Goal: Task Accomplishment & Management: Manage account settings

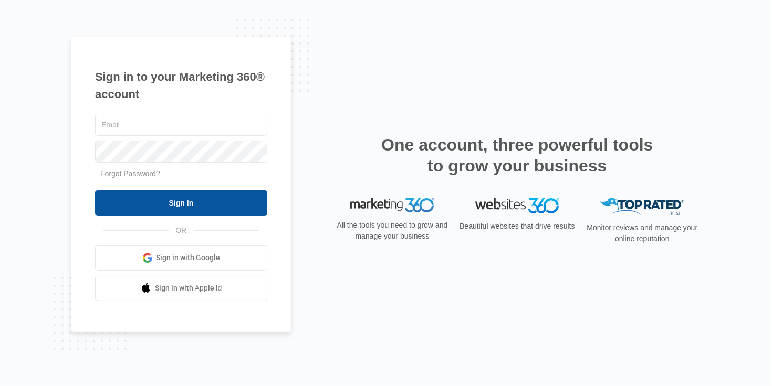
type input "[PERSON_NAME][EMAIL_ADDRESS][DOMAIN_NAME]"
click at [166, 203] on input "Sign In" at bounding box center [181, 203] width 172 height 25
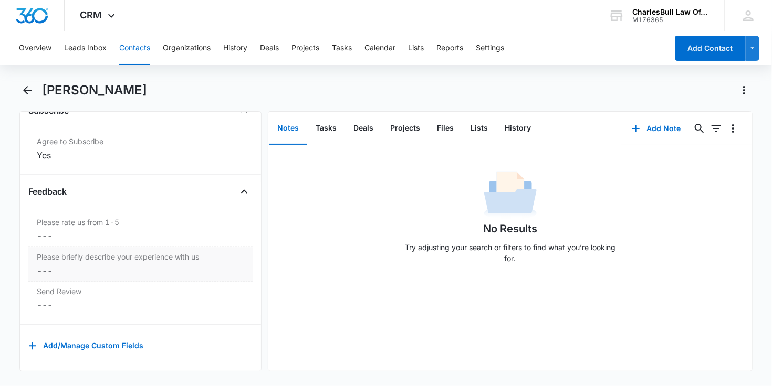
scroll to position [1135, 0]
